Goal: Task Accomplishment & Management: Manage account settings

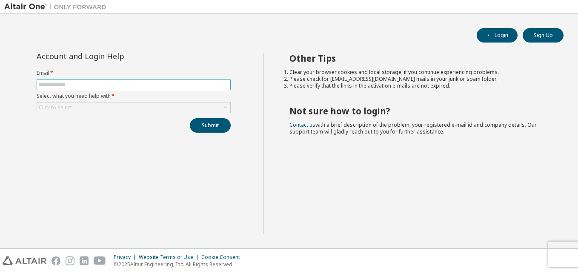
click at [159, 86] on input "text" at bounding box center [134, 84] width 190 height 7
type input "**********"
click at [134, 106] on div "Click to select" at bounding box center [133, 108] width 193 height 10
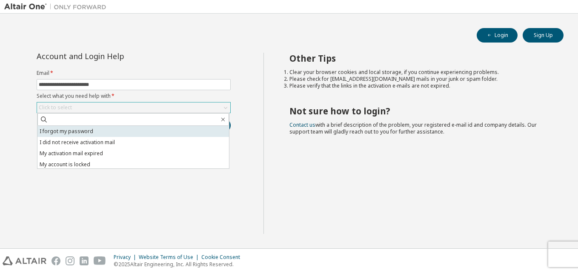
click at [99, 128] on li "I forgot my password" at bounding box center [133, 131] width 192 height 11
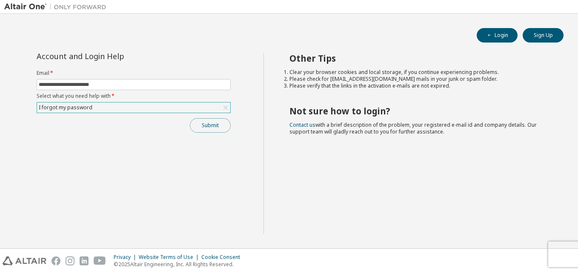
click at [201, 123] on button "Submit" at bounding box center [210, 125] width 41 height 14
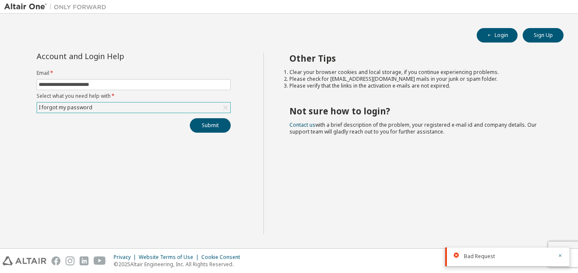
click at [476, 258] on span "Bad Request" at bounding box center [479, 256] width 31 height 7
click at [454, 255] on icon at bounding box center [456, 255] width 5 height 5
click at [457, 253] on div "Bad Request" at bounding box center [508, 257] width 124 height 19
click at [457, 256] on icon at bounding box center [456, 255] width 5 height 5
click at [563, 256] on div "Bad Request" at bounding box center [508, 257] width 124 height 19
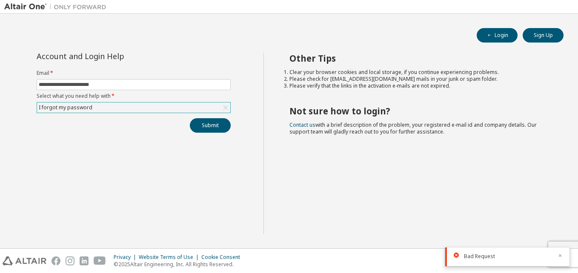
click at [561, 256] on icon "button" at bounding box center [560, 256] width 3 height 3
click at [560, 254] on div "Privacy Website Terms of Use Cookie Consent © 2025 Altair Engineering, Inc. All…" at bounding box center [289, 261] width 578 height 24
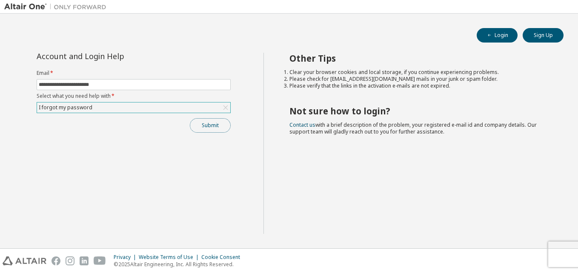
click at [204, 123] on button "Submit" at bounding box center [210, 125] width 41 height 14
click at [216, 123] on button "Submit" at bounding box center [210, 125] width 41 height 14
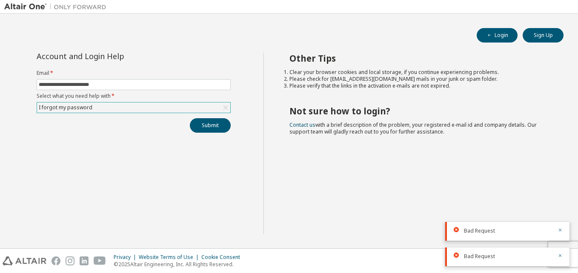
click at [557, 257] on div at bounding box center [558, 257] width 10 height 8
click at [560, 255] on icon "button" at bounding box center [560, 255] width 5 height 5
click at [560, 256] on icon "button" at bounding box center [560, 255] width 5 height 5
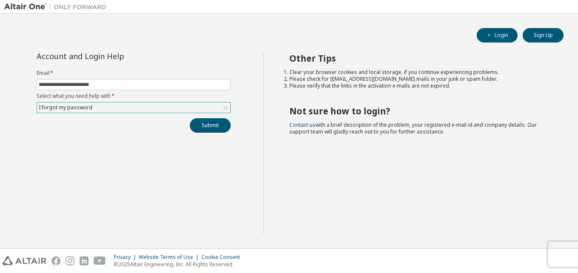
click at [103, 106] on div "I forgot my password" at bounding box center [133, 108] width 193 height 10
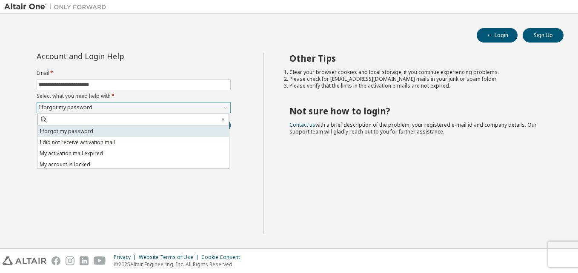
click at [131, 127] on li "I forgot my password" at bounding box center [133, 131] width 192 height 11
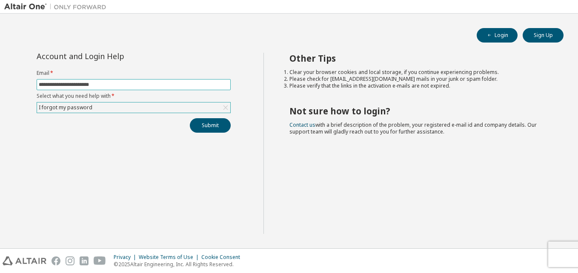
click at [155, 81] on span "**********" at bounding box center [134, 84] width 194 height 11
click at [197, 127] on button "Submit" at bounding box center [210, 125] width 41 height 14
